Goal: Task Accomplishment & Management: Use online tool/utility

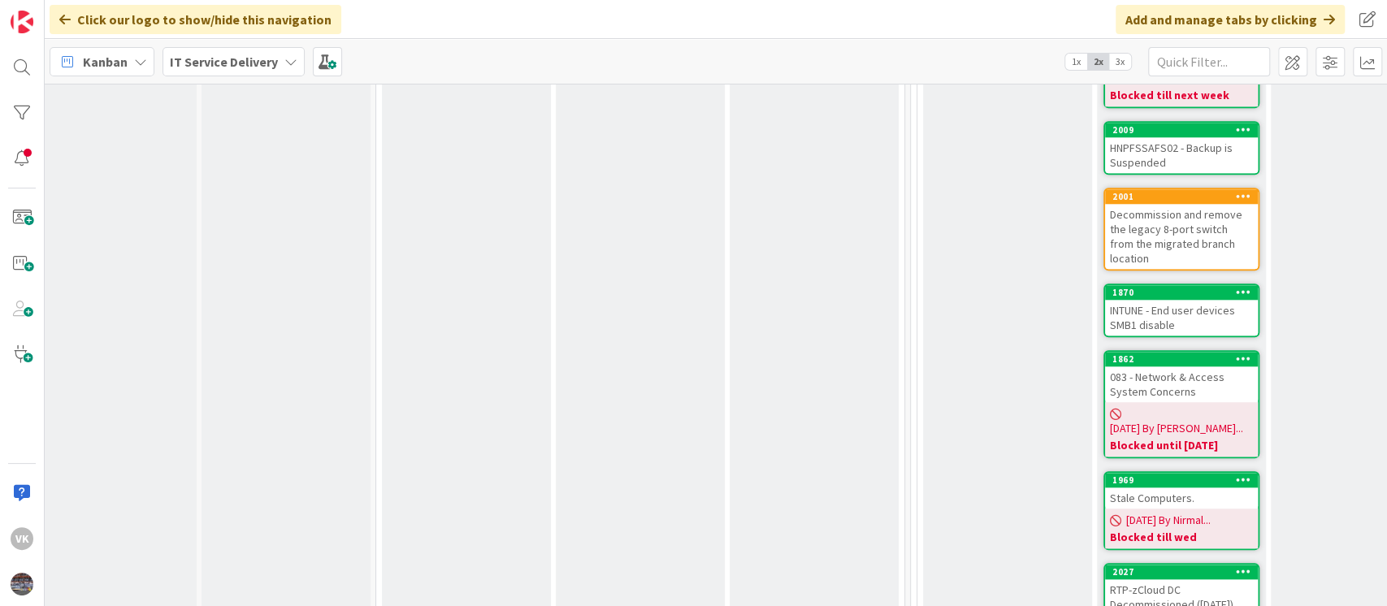
scroll to position [1172, 23]
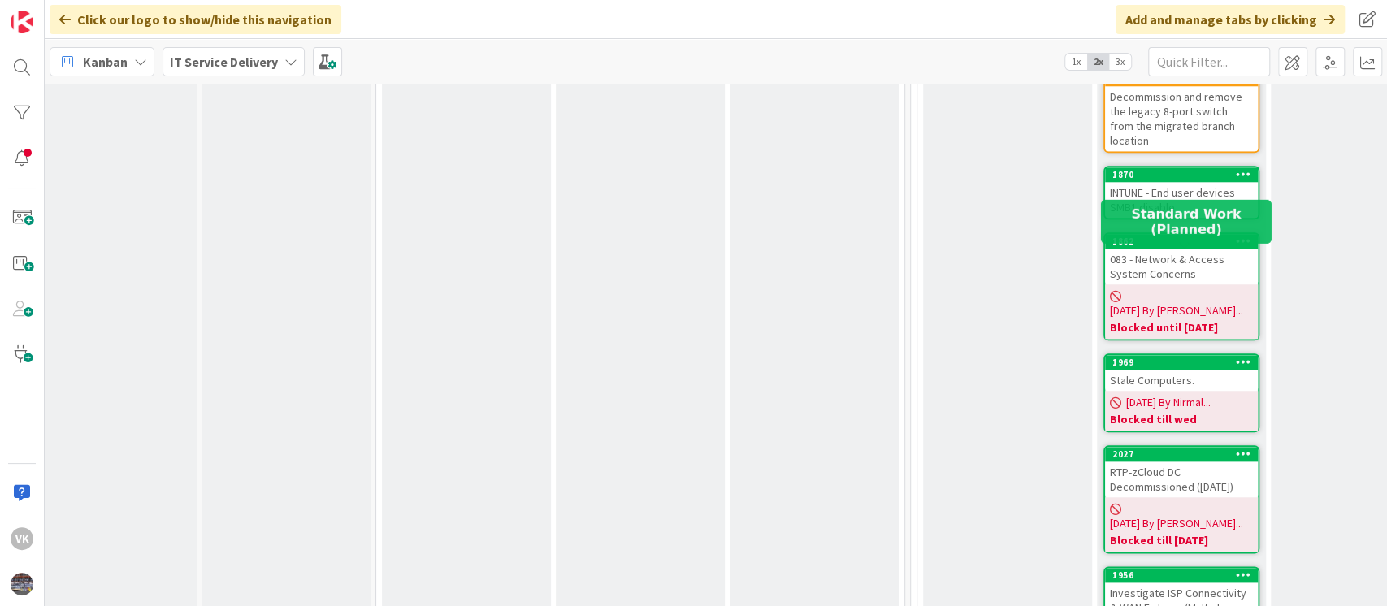
click at [1184, 357] on div "1969" at bounding box center [1184, 362] width 145 height 11
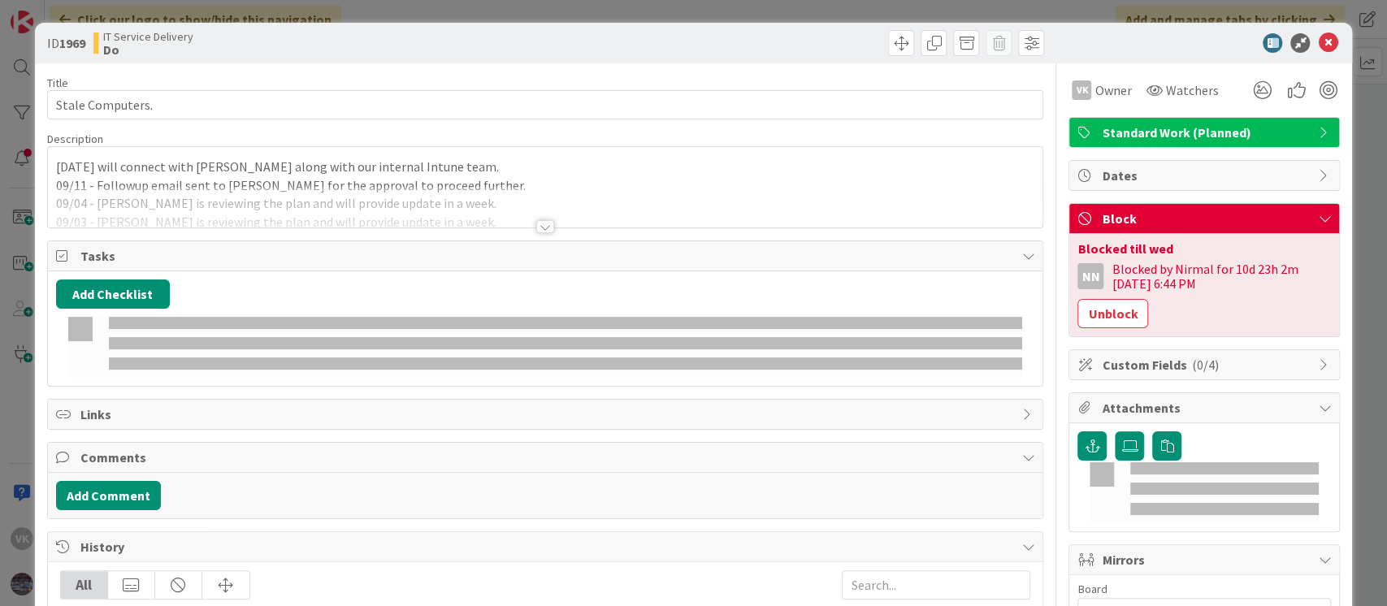
click at [1187, 262] on div "Blocked by Nirmal for 10d 23h 2m 09/04/2025 6:44 PM" at bounding box center [1221, 276] width 219 height 29
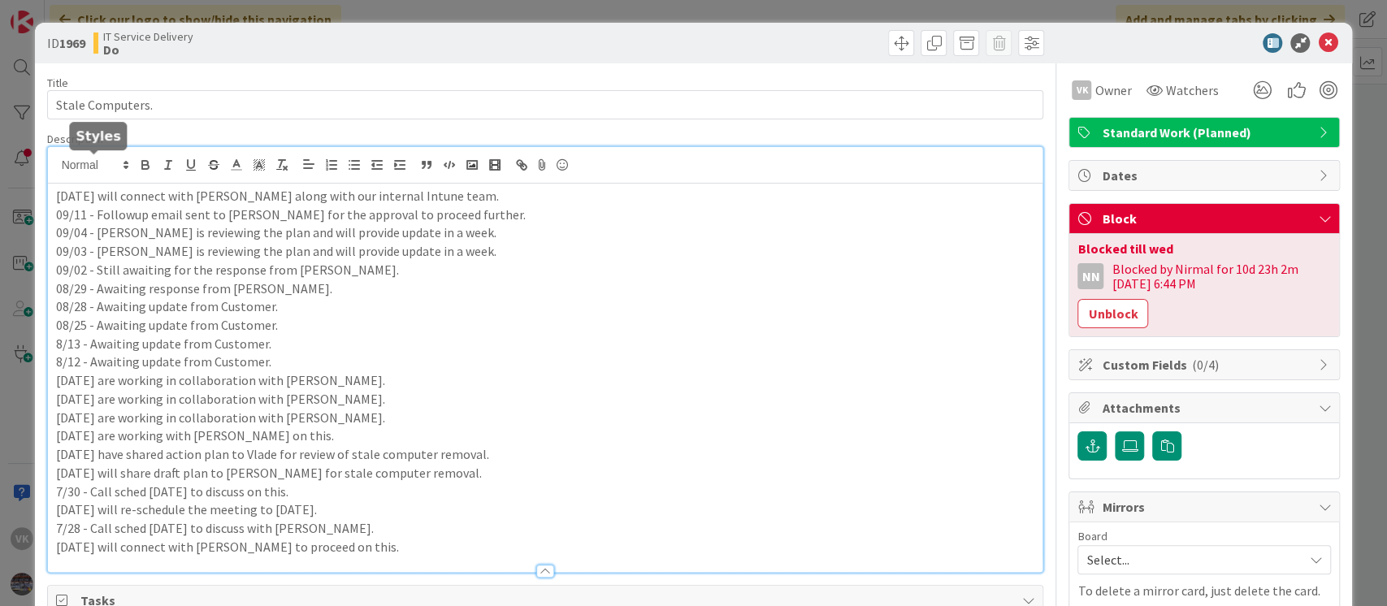
click at [57, 166] on div "09/12 - We will connect with Vlade along with our internal Intune team. 09/11 -…" at bounding box center [545, 359] width 995 height 425
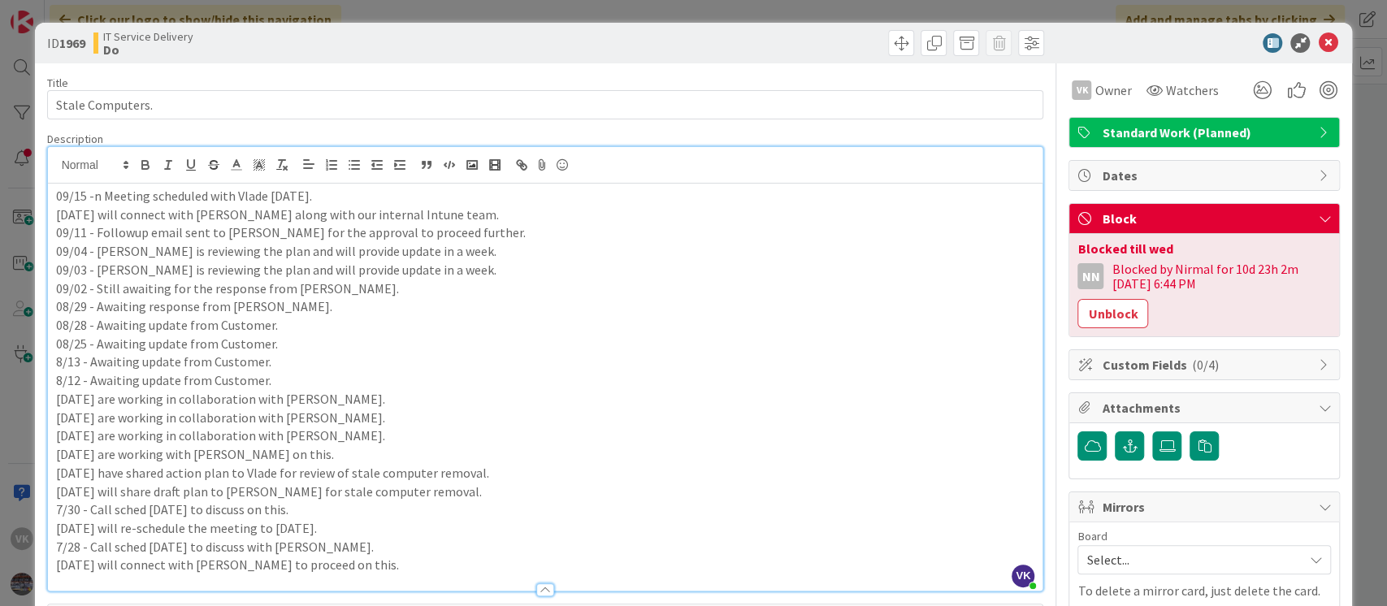
click at [100, 199] on p "09/15 -n Meeting scheduled with Vlade on wednesday." at bounding box center [545, 196] width 979 height 19
click at [371, 184] on div "09/15 - Meeting scheduled with Vlade on wednesday. 09/12 - We will connect with…" at bounding box center [545, 387] width 995 height 407
click at [260, 198] on p "09/15 - Meeting scheduled with Vlade on wednesday." at bounding box center [545, 196] width 979 height 19
click at [449, 204] on p "09/15 - Meeting scheduled with Vlade and Hellmut on wednesday." at bounding box center [545, 196] width 979 height 19
click at [1318, 43] on icon at bounding box center [1328, 43] width 20 height 20
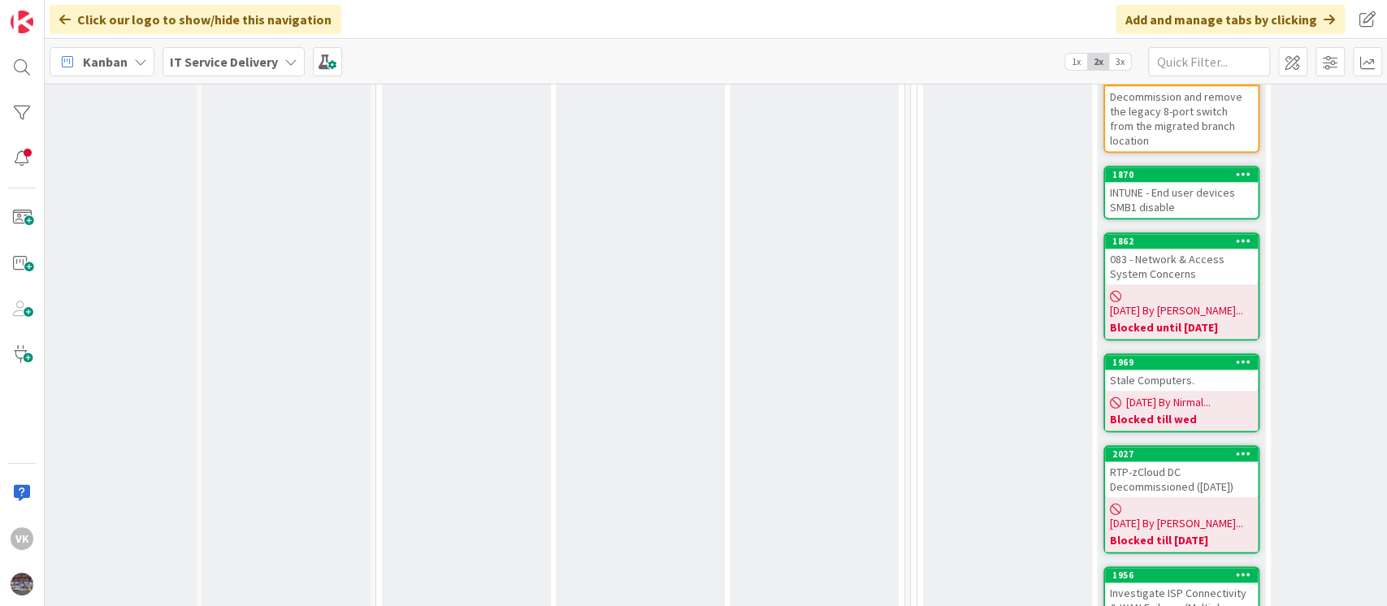
click at [1168, 370] on div "Stale Computers." at bounding box center [1181, 380] width 153 height 21
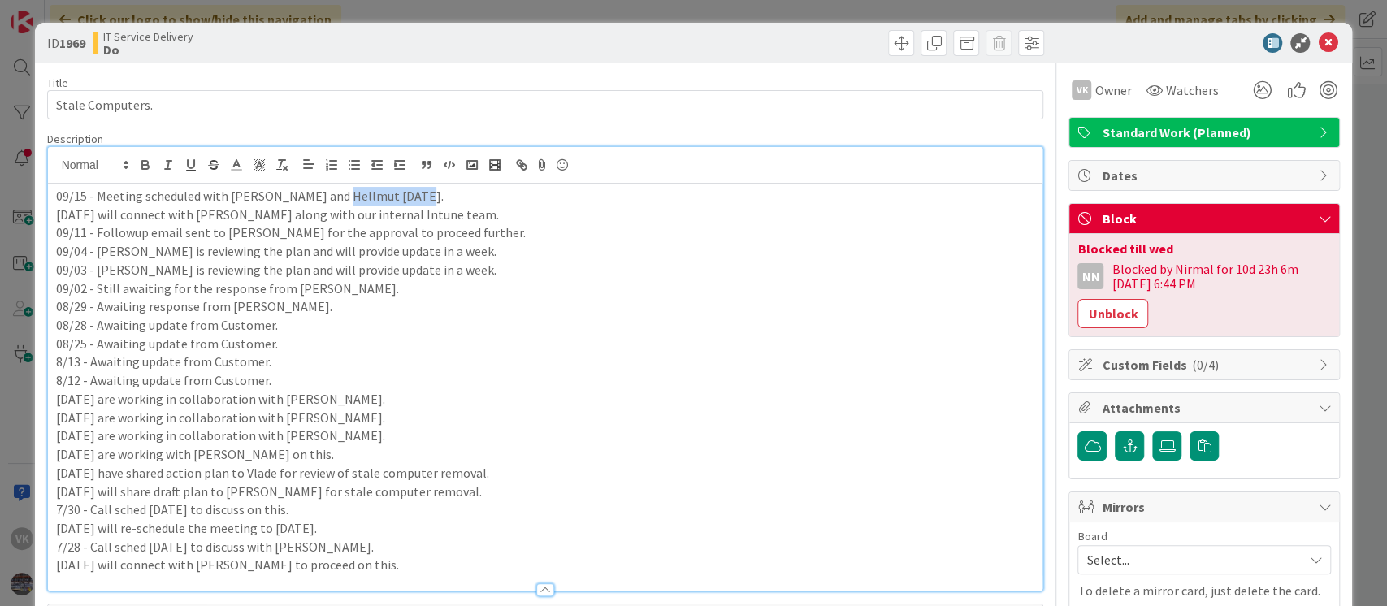
drag, startPoint x: 330, startPoint y: 164, endPoint x: 420, endPoint y: 189, distance: 93.6
click at [420, 189] on p "09/15 - Meeting scheduled with Vlade and Hellmut on wednesday." at bounding box center [545, 196] width 979 height 19
click at [371, 198] on p "09/15 - Meeting scheduled with Vlade and Hellmut for tommorrow." at bounding box center [545, 196] width 979 height 19
click at [453, 194] on p "09/15 - Meeting scheduled with Vlade and Hellmut for tomorrow." at bounding box center [545, 196] width 979 height 19
click at [1318, 46] on icon at bounding box center [1328, 43] width 20 height 20
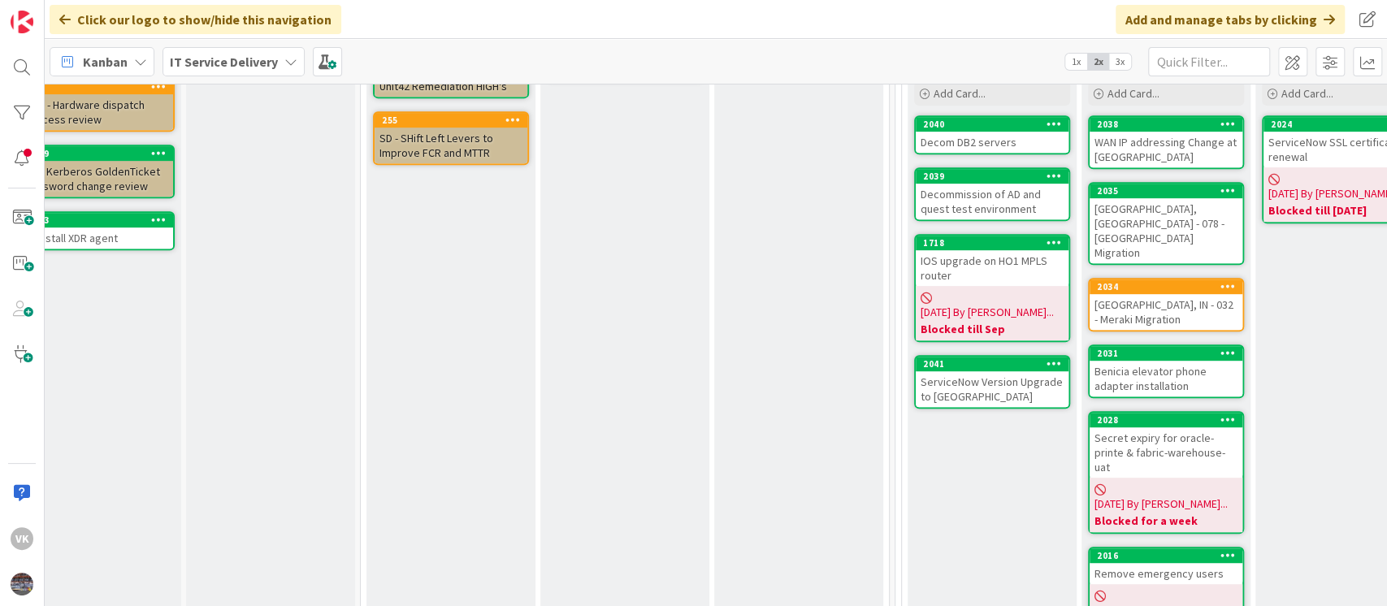
scroll to position [522, 39]
click at [995, 208] on div "Decommission of AD and quest test environment" at bounding box center [991, 202] width 153 height 36
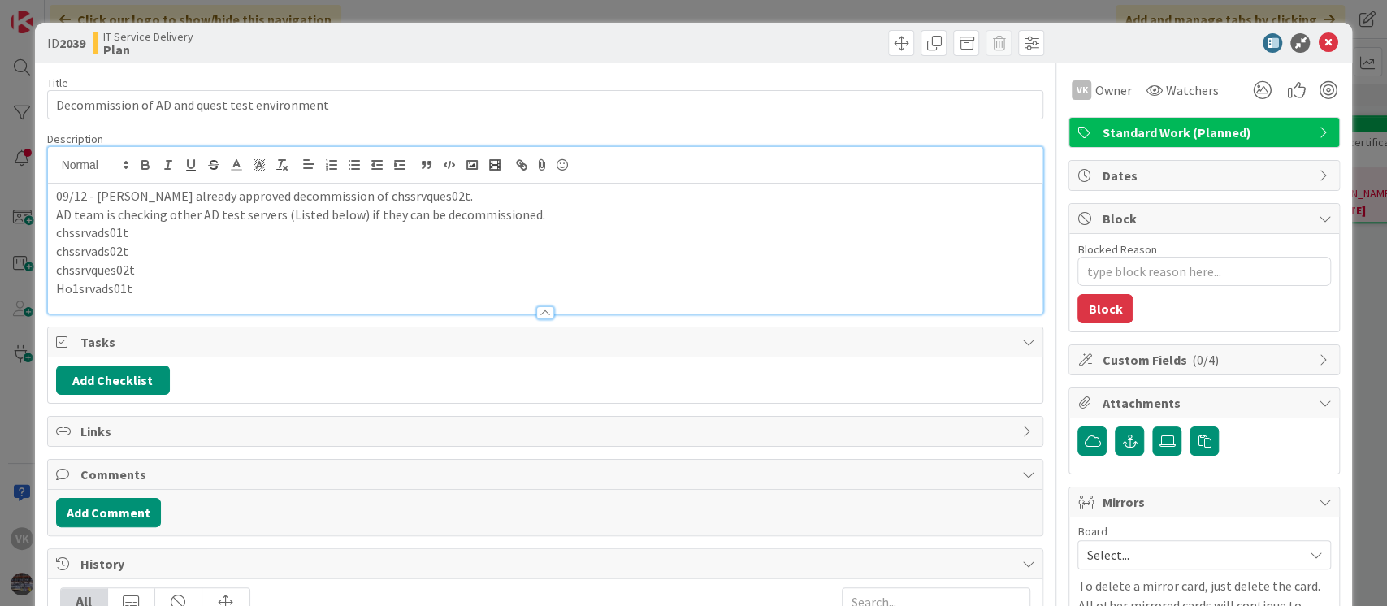
click at [780, 167] on div "09/12 - [PERSON_NAME] already approved decommission of chssrvques02t. AD team i…" at bounding box center [545, 230] width 995 height 167
type textarea "x"
click at [1318, 42] on icon at bounding box center [1328, 43] width 20 height 20
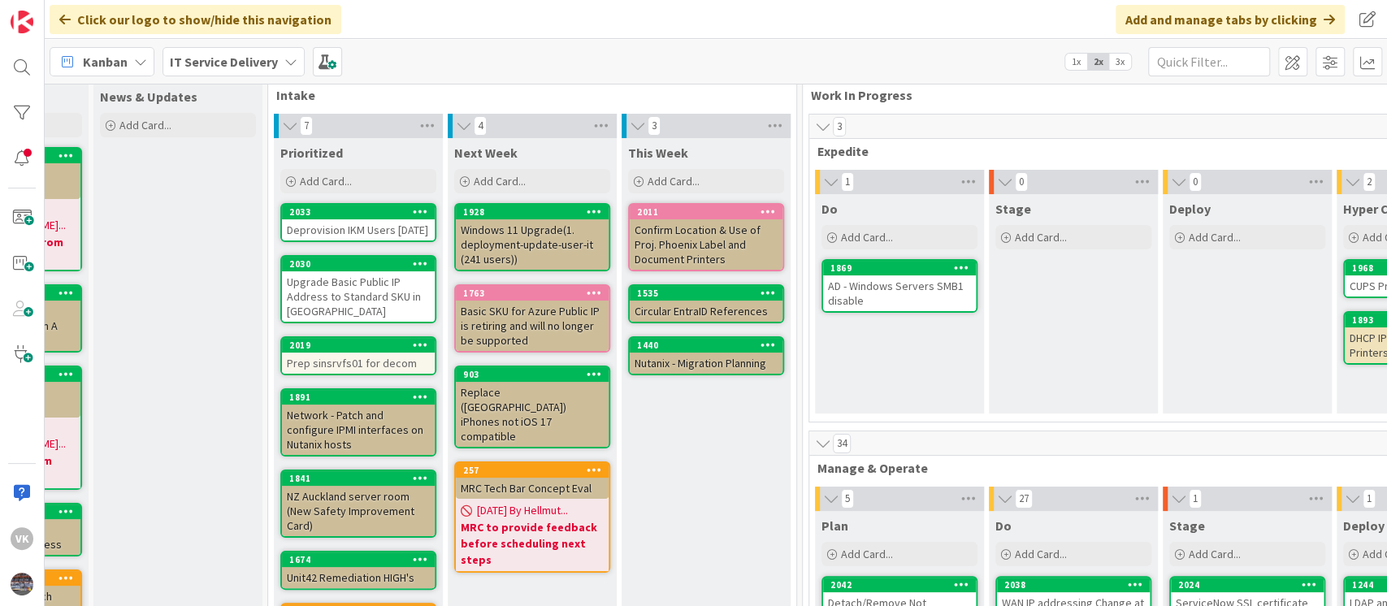
scroll to position [0, 131]
